Goal: Task Accomplishment & Management: Use online tool/utility

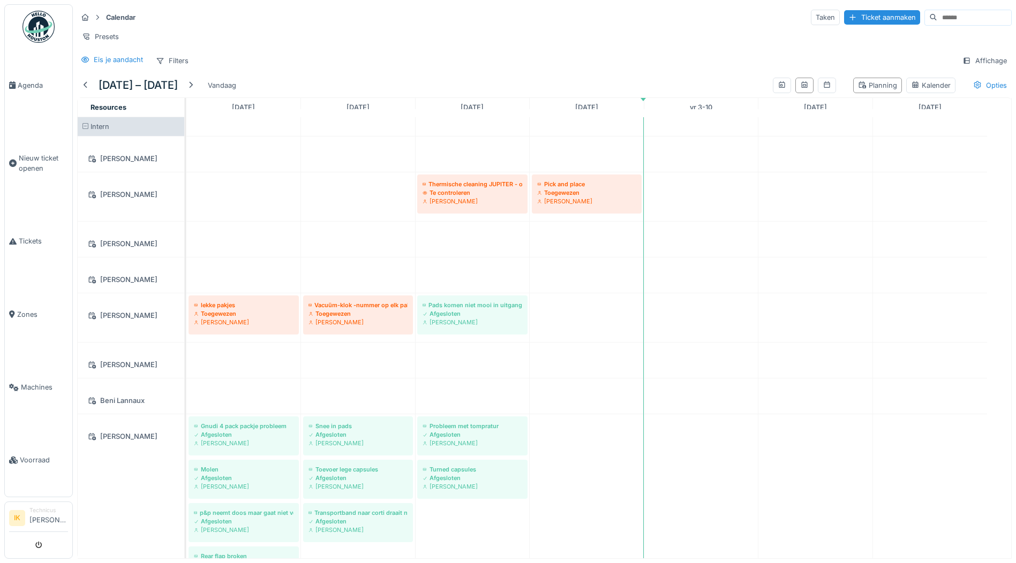
scroll to position [1607, 0]
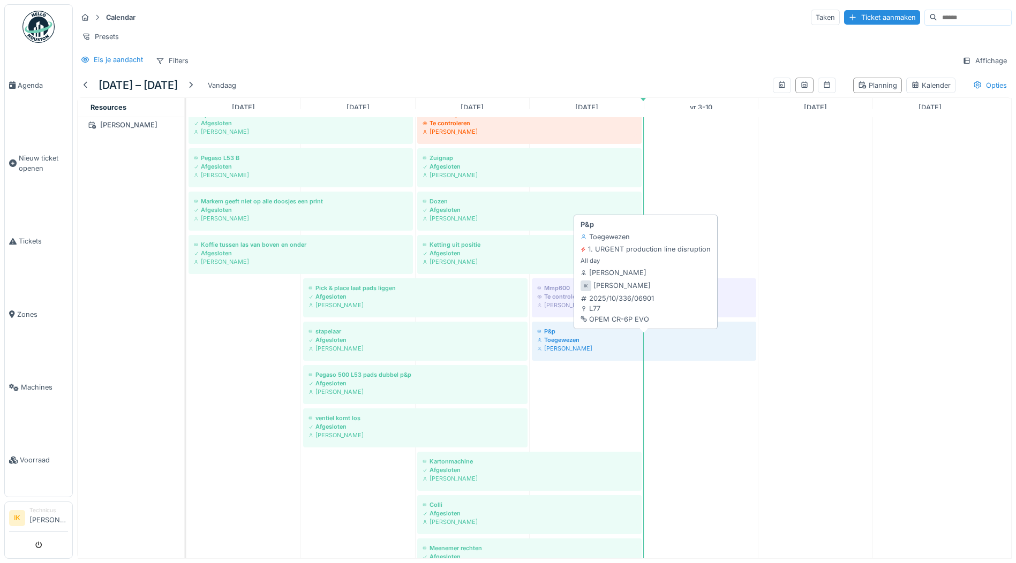
click at [568, 344] on div "Toegewezen" at bounding box center [644, 340] width 214 height 9
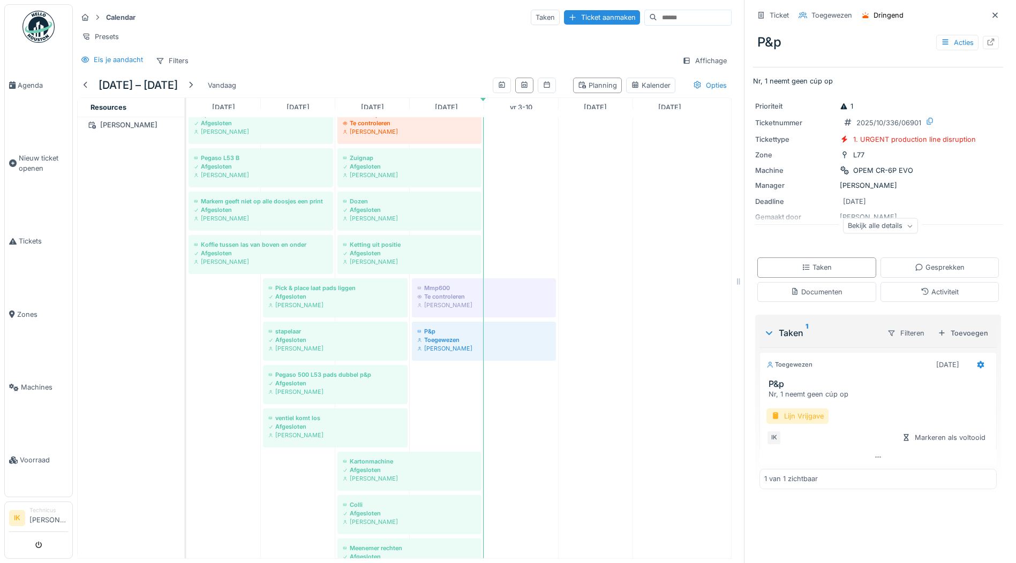
click at [799, 419] on div "Lijn Vrijgave" at bounding box center [797, 417] width 62 height 16
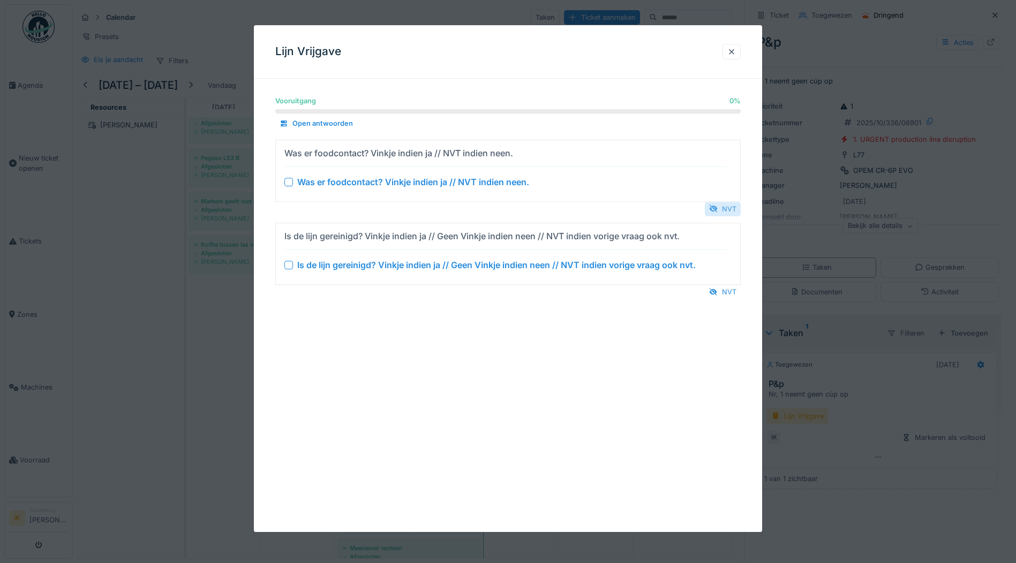
click at [729, 209] on div "NVT" at bounding box center [723, 209] width 36 height 14
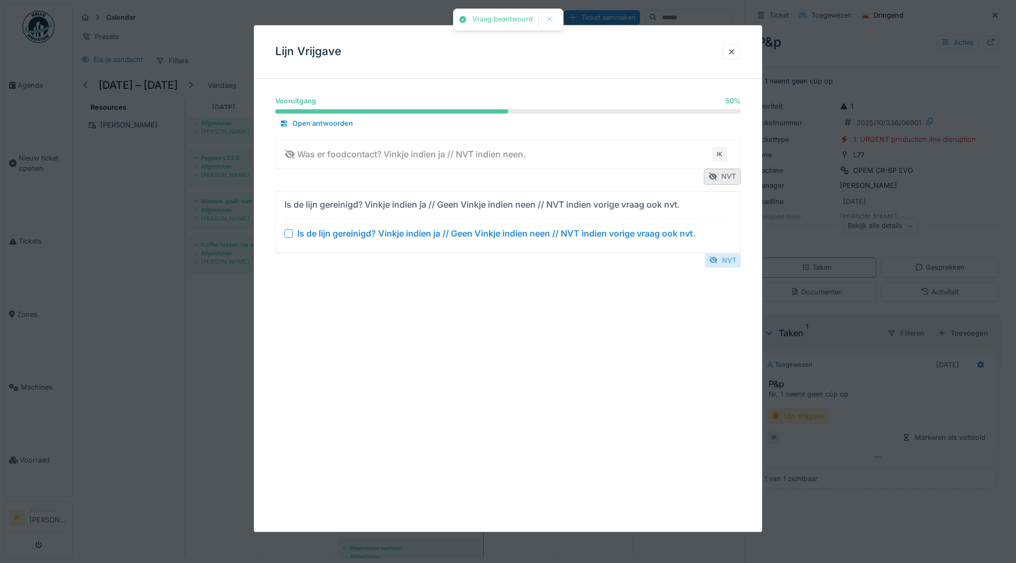
click at [727, 259] on div "NVT" at bounding box center [723, 260] width 36 height 14
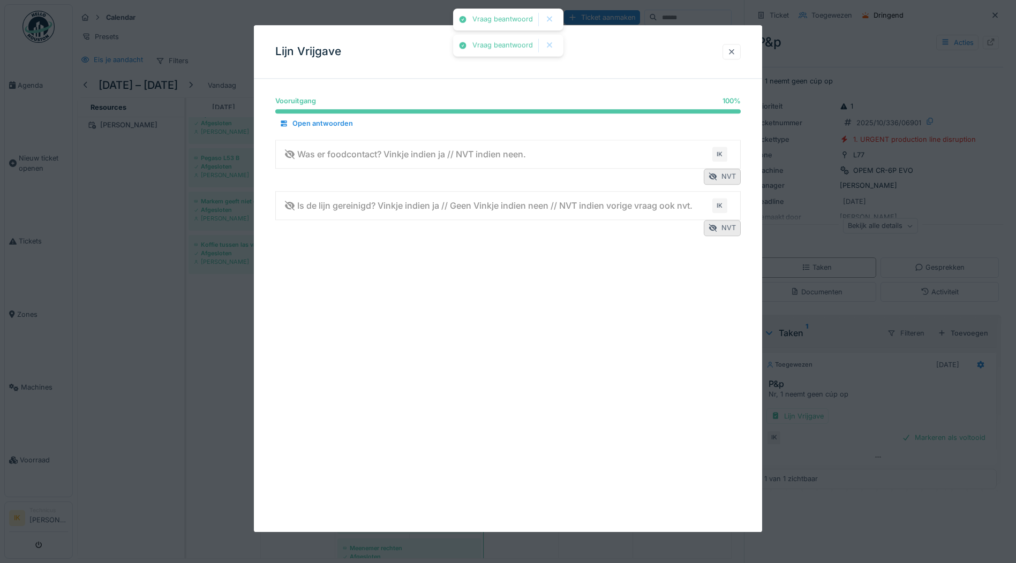
click at [736, 51] on div at bounding box center [731, 52] width 9 height 10
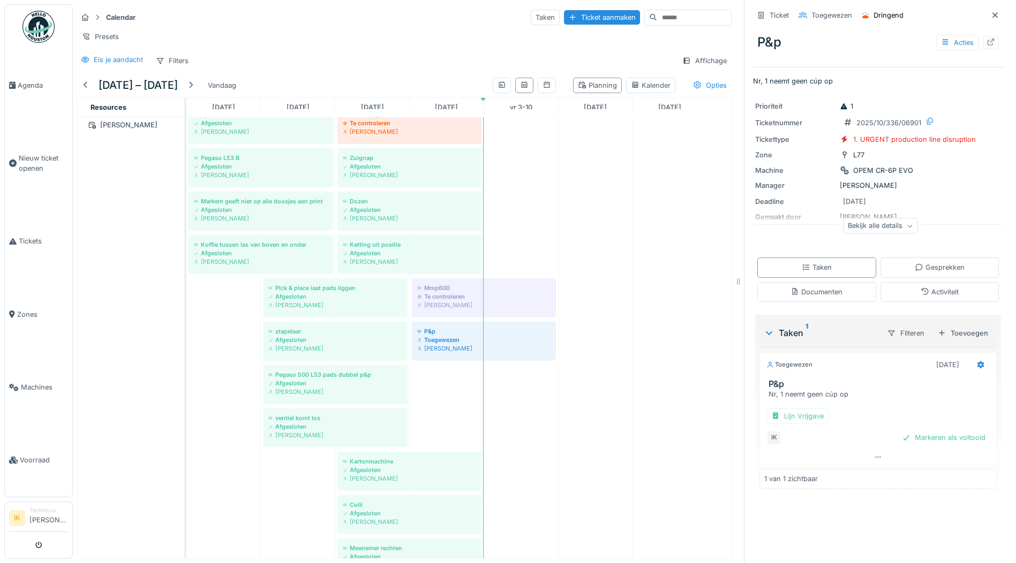
drag, startPoint x: 923, startPoint y: 440, endPoint x: 588, endPoint y: 239, distance: 390.8
click at [922, 439] on div "Markeren als voltooid" at bounding box center [944, 438] width 92 height 14
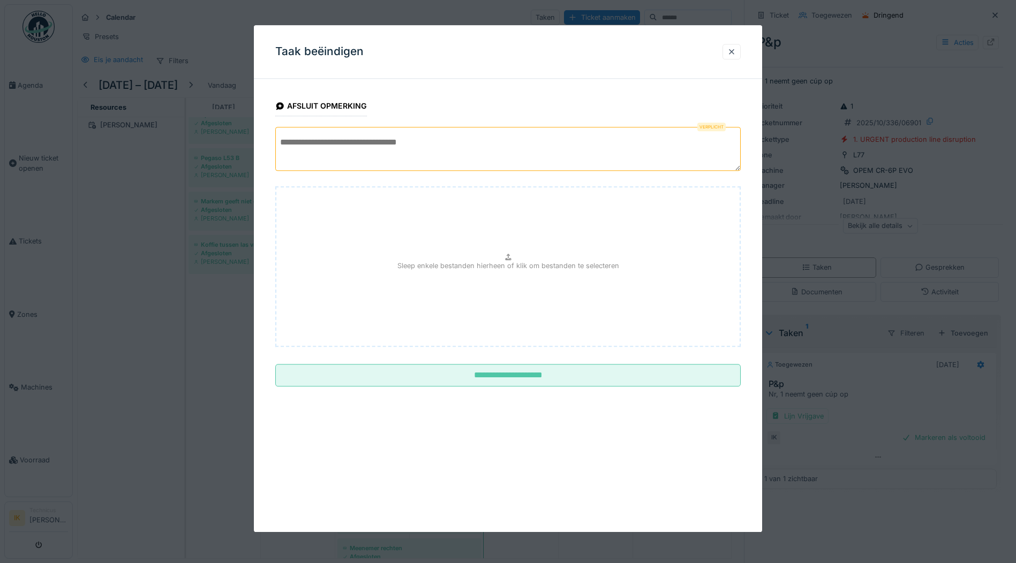
click at [311, 144] on textarea at bounding box center [507, 149] width 465 height 44
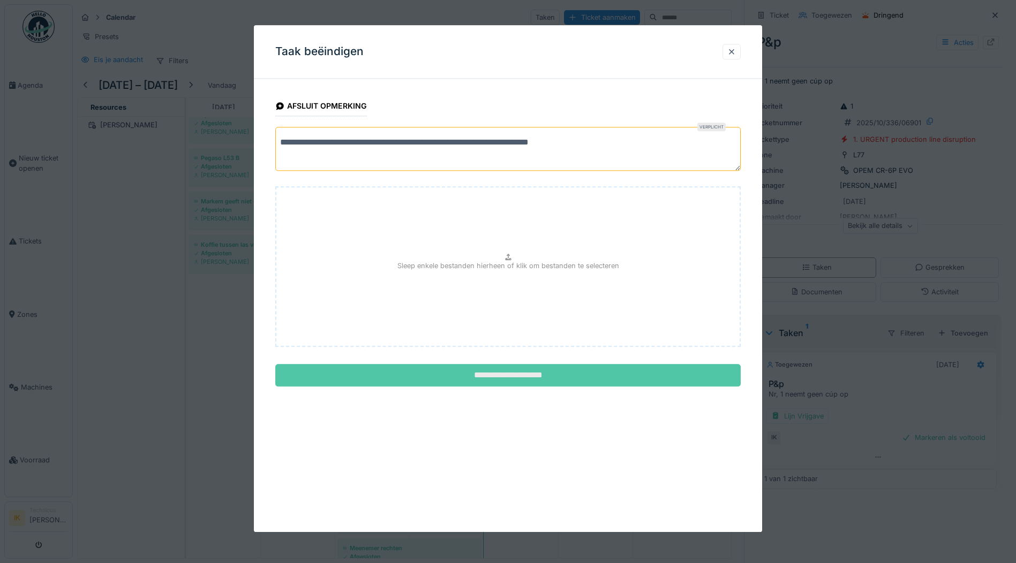
type textarea "**********"
click at [520, 374] on input "**********" at bounding box center [507, 376] width 465 height 22
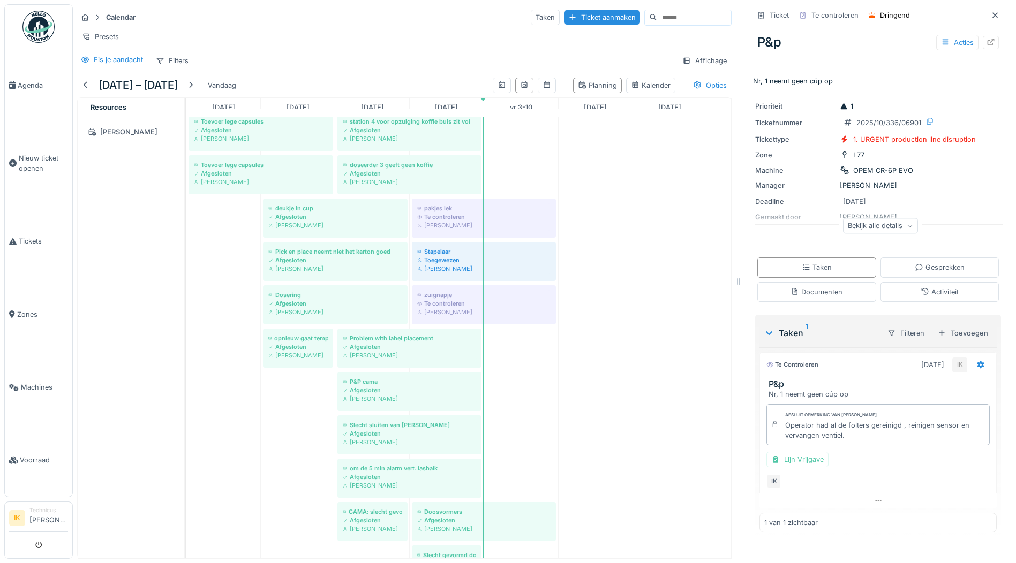
scroll to position [1018, 0]
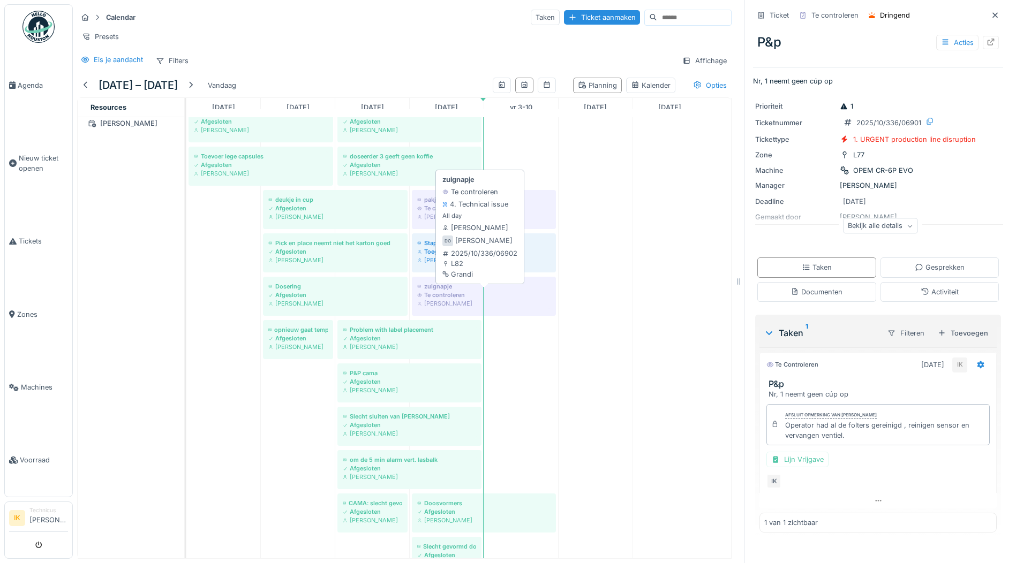
click at [467, 299] on div "Te controleren" at bounding box center [483, 295] width 133 height 9
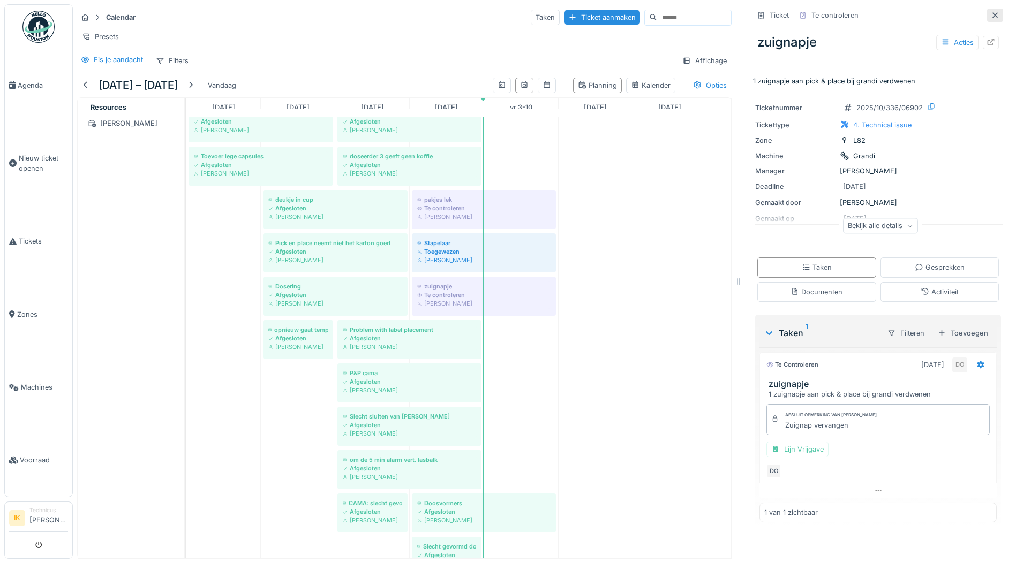
click at [992, 13] on icon at bounding box center [994, 14] width 5 height 5
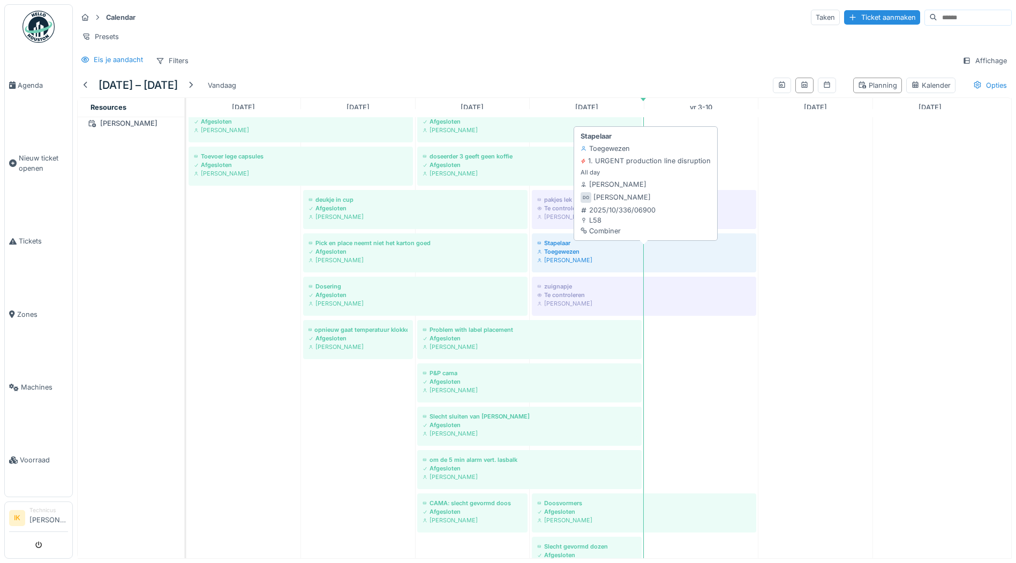
click at [568, 256] on div "Toegewezen" at bounding box center [644, 251] width 214 height 9
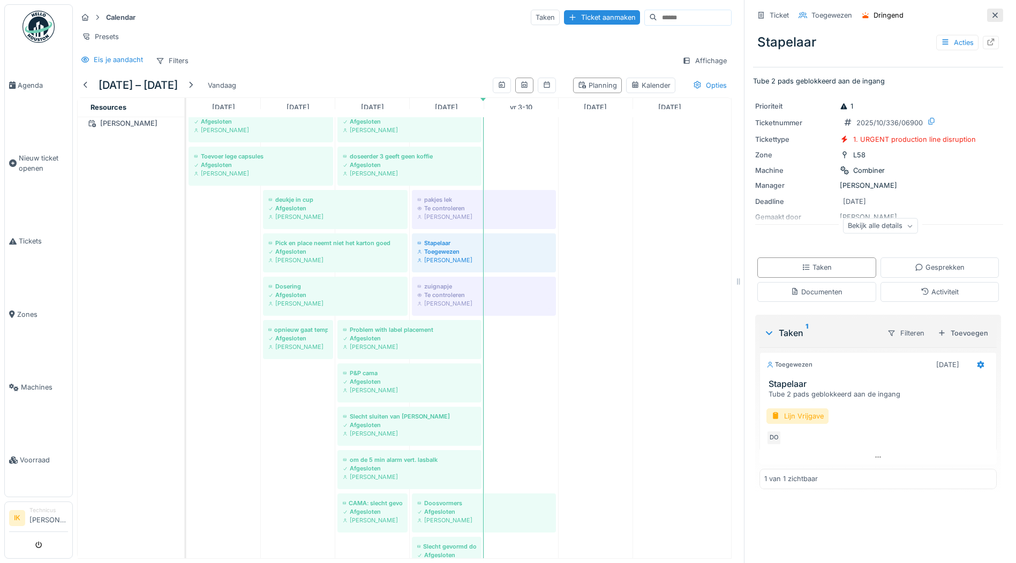
click at [992, 15] on icon at bounding box center [994, 14] width 5 height 5
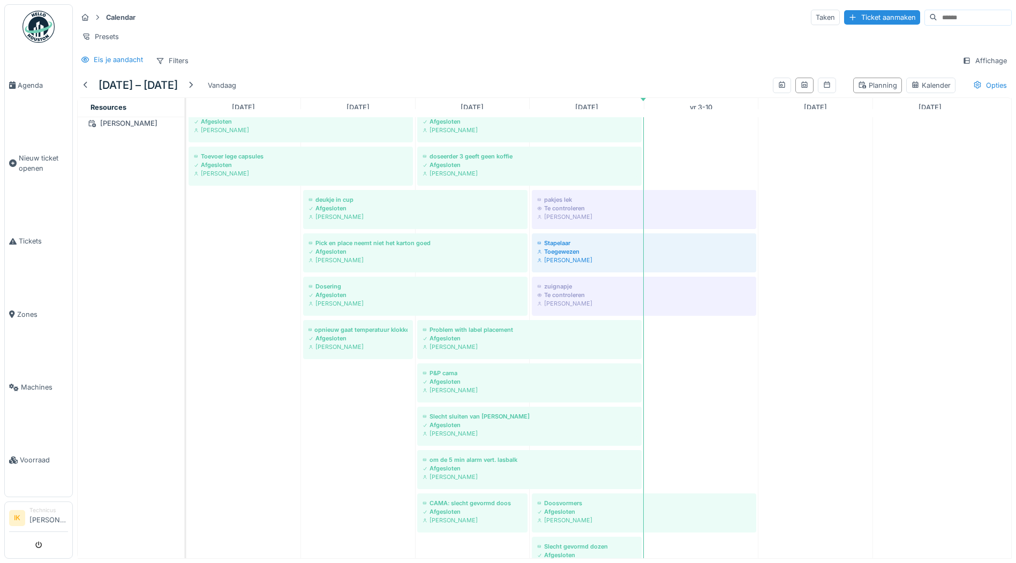
scroll to position [1096, 0]
